Goal: Share content: Share content

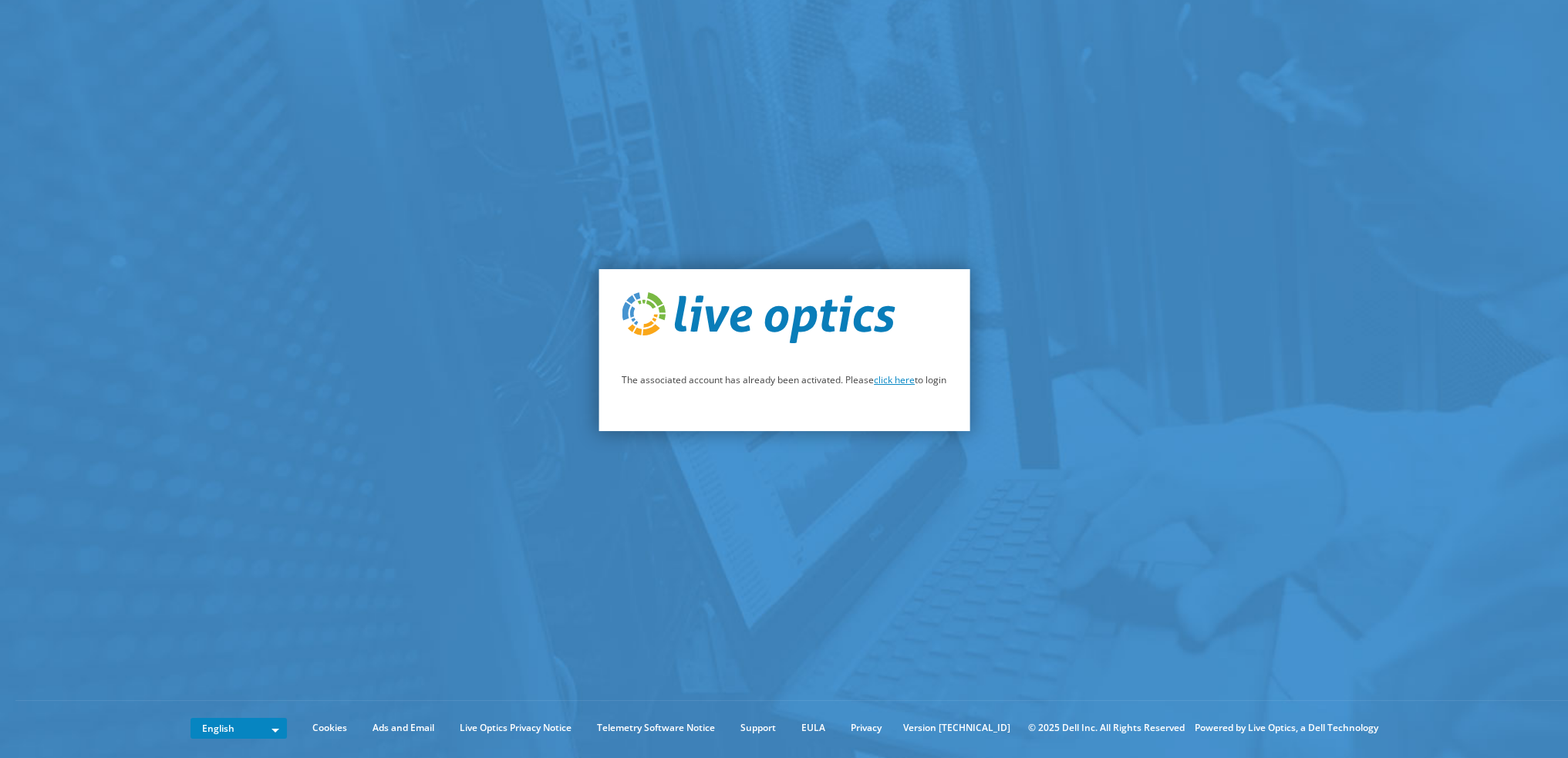
click at [900, 383] on link "click here" at bounding box center [894, 379] width 41 height 13
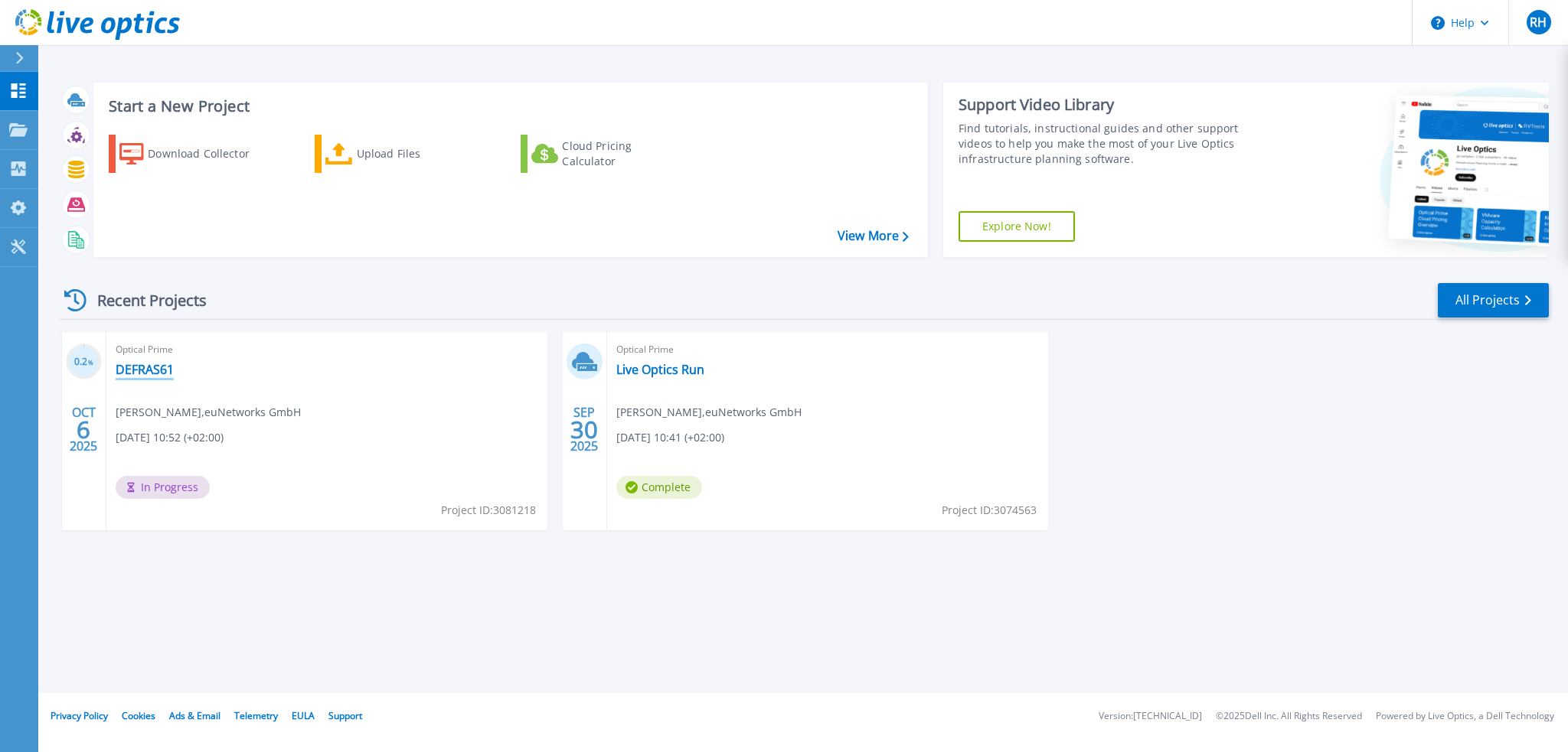
click at [139, 369] on link "DEFRAS61" at bounding box center [145, 369] width 58 height 15
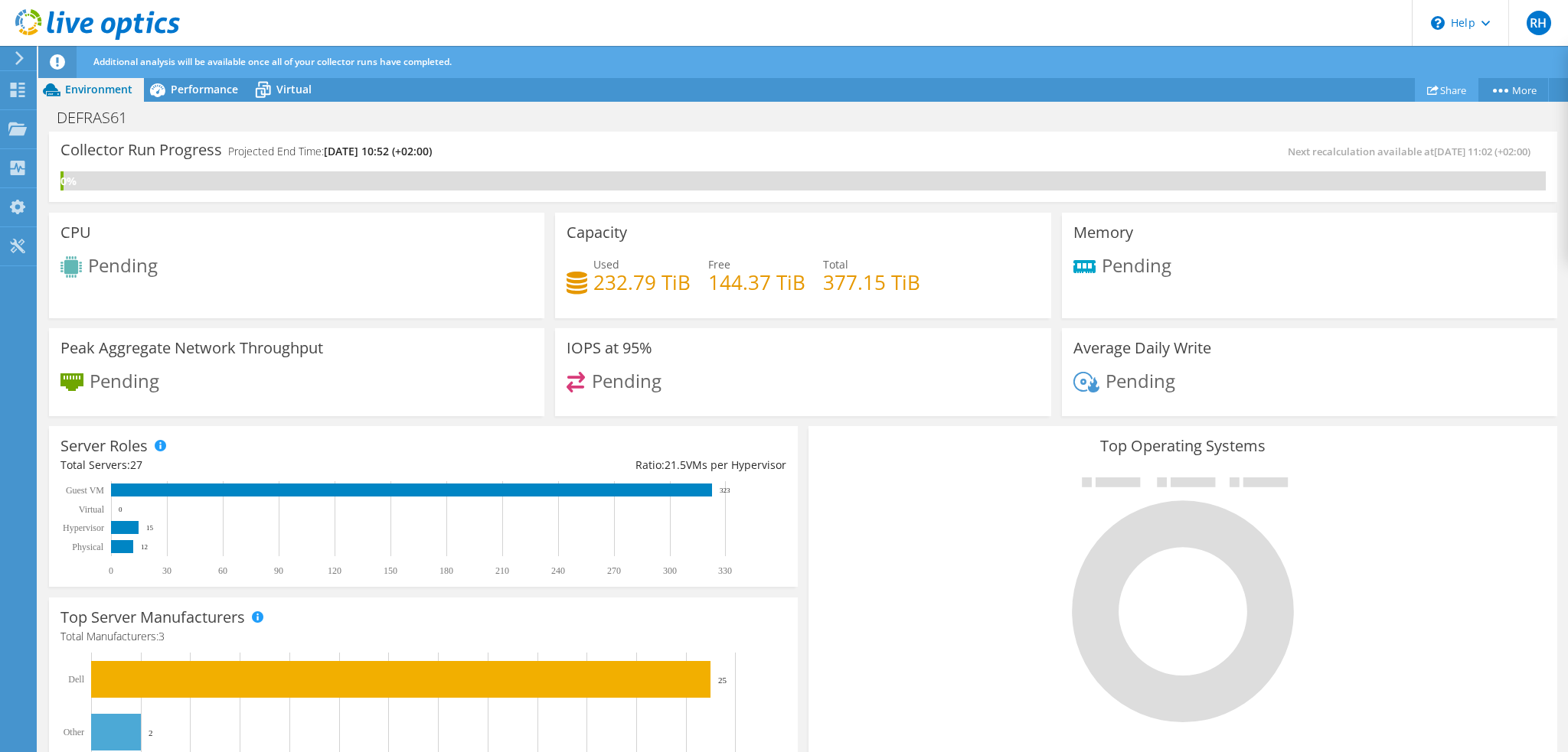
click at [1451, 87] on link "Share" at bounding box center [1446, 89] width 63 height 24
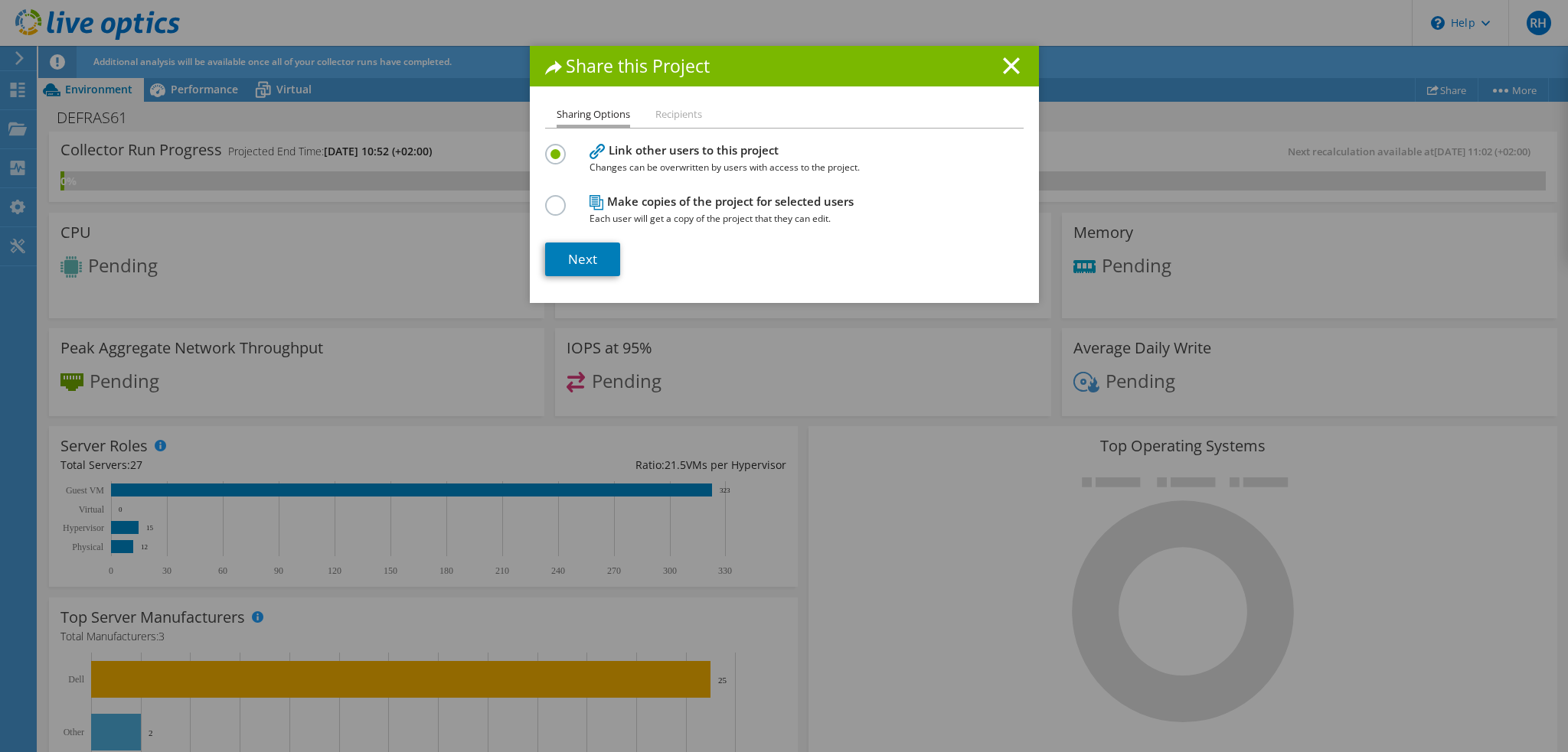
click at [680, 111] on li "Recipients" at bounding box center [678, 115] width 46 height 19
click at [1006, 63] on line at bounding box center [1010, 65] width 15 height 15
